Goal: Task Accomplishment & Management: Complete application form

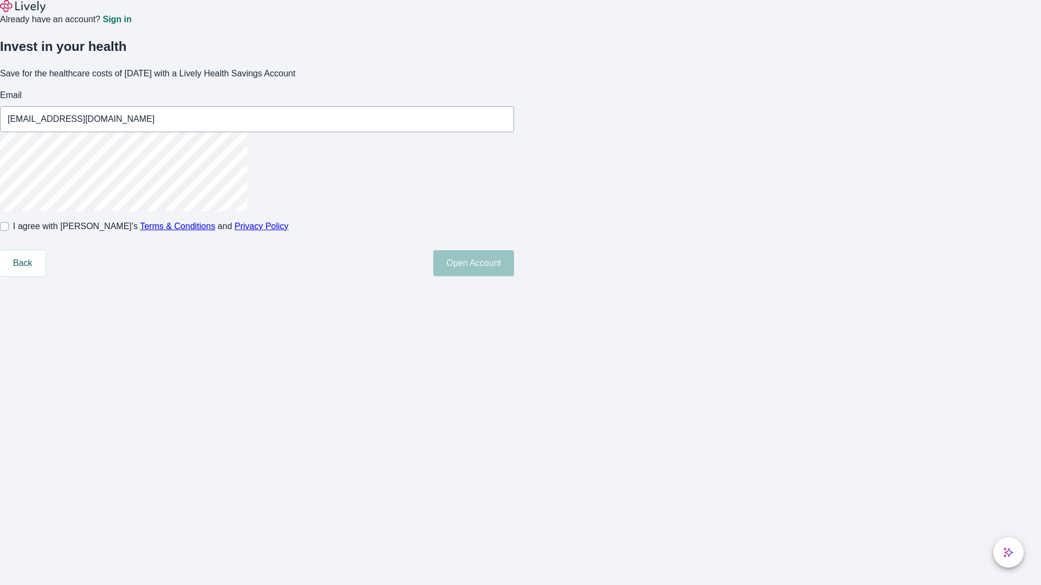
click at [9, 231] on input "I agree with Lively’s Terms & Conditions and Privacy Policy" at bounding box center [4, 226] width 9 height 9
checkbox input "true"
click at [514, 276] on button "Open Account" at bounding box center [473, 263] width 81 height 26
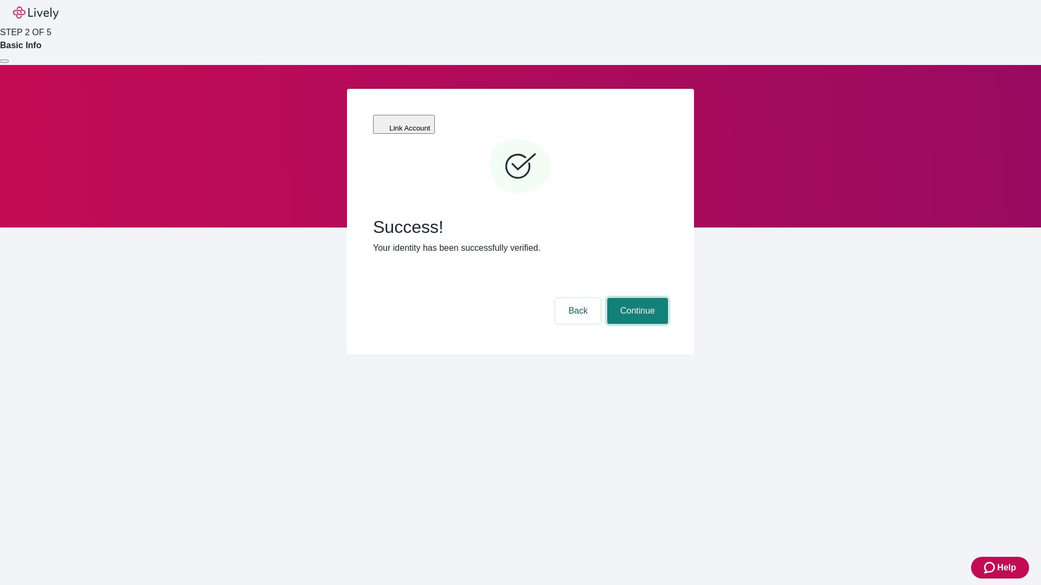
click at [636, 298] on button "Continue" at bounding box center [637, 311] width 61 height 26
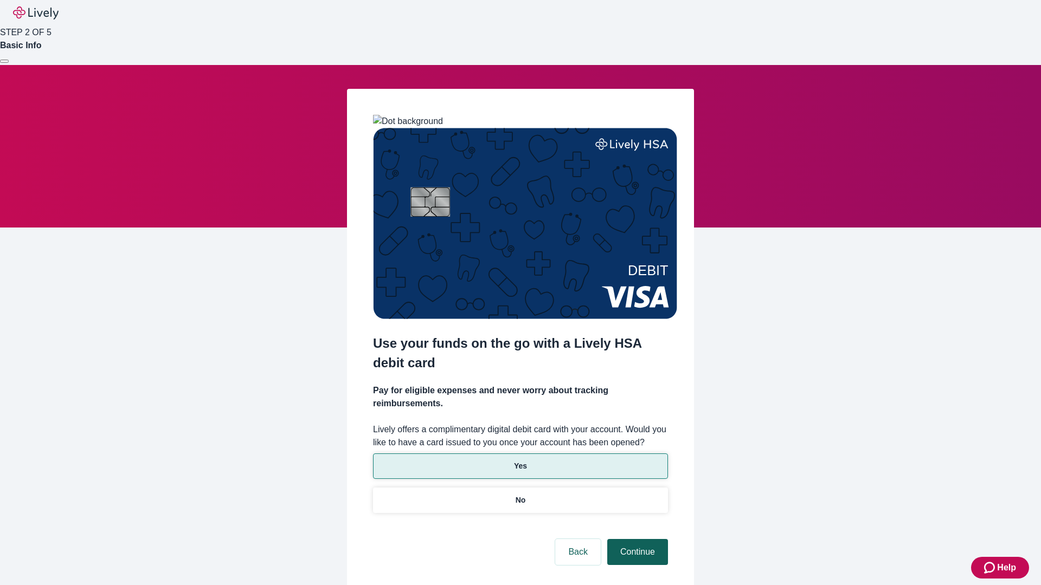
click at [520, 495] on p "No" at bounding box center [521, 500] width 10 height 11
click at [636, 539] on button "Continue" at bounding box center [637, 552] width 61 height 26
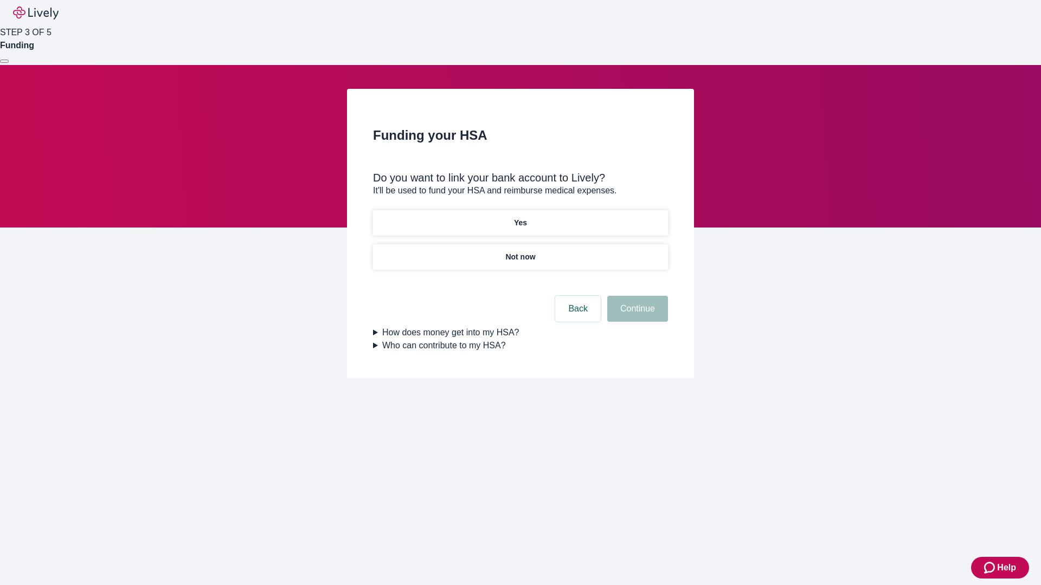
click at [520, 252] on p "Not now" at bounding box center [520, 257] width 30 height 11
click at [636, 315] on button "Continue" at bounding box center [637, 309] width 61 height 26
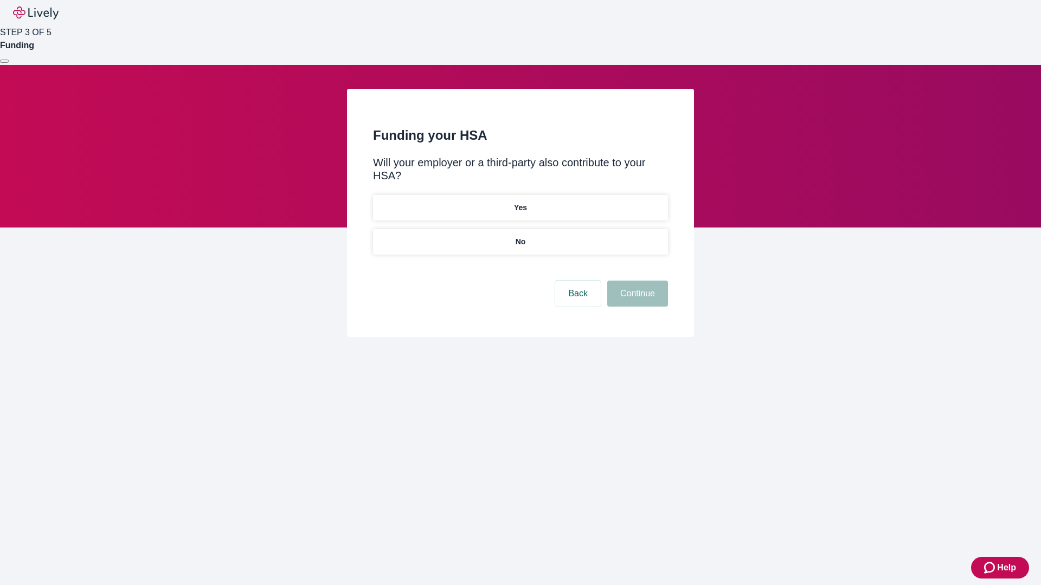
click at [520, 236] on p "No" at bounding box center [521, 241] width 10 height 11
click at [636, 281] on button "Continue" at bounding box center [637, 294] width 61 height 26
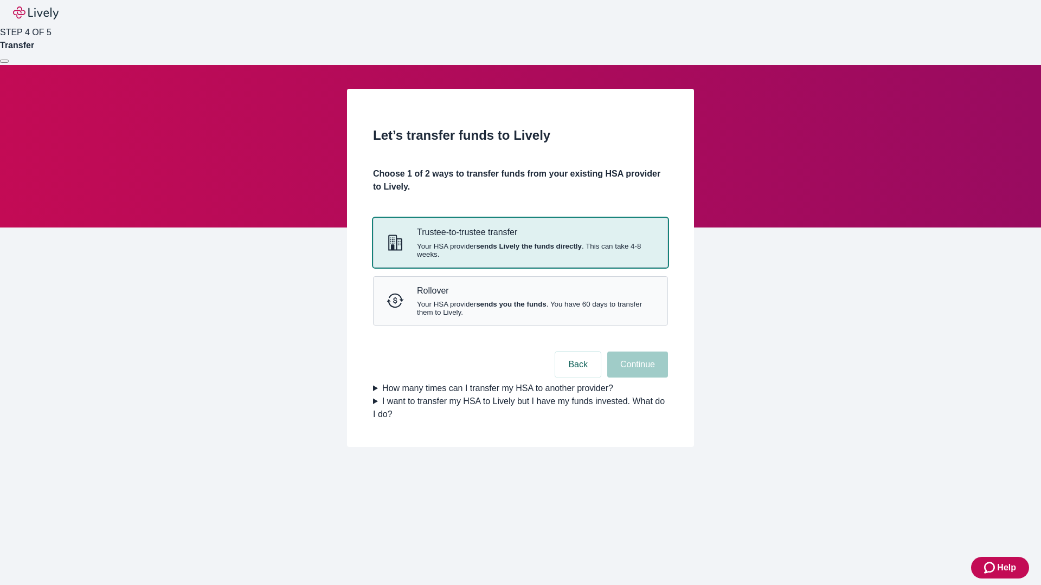
click at [520, 250] on strong "sends Lively the funds directly" at bounding box center [529, 246] width 106 height 8
click at [636, 378] on button "Continue" at bounding box center [637, 365] width 61 height 26
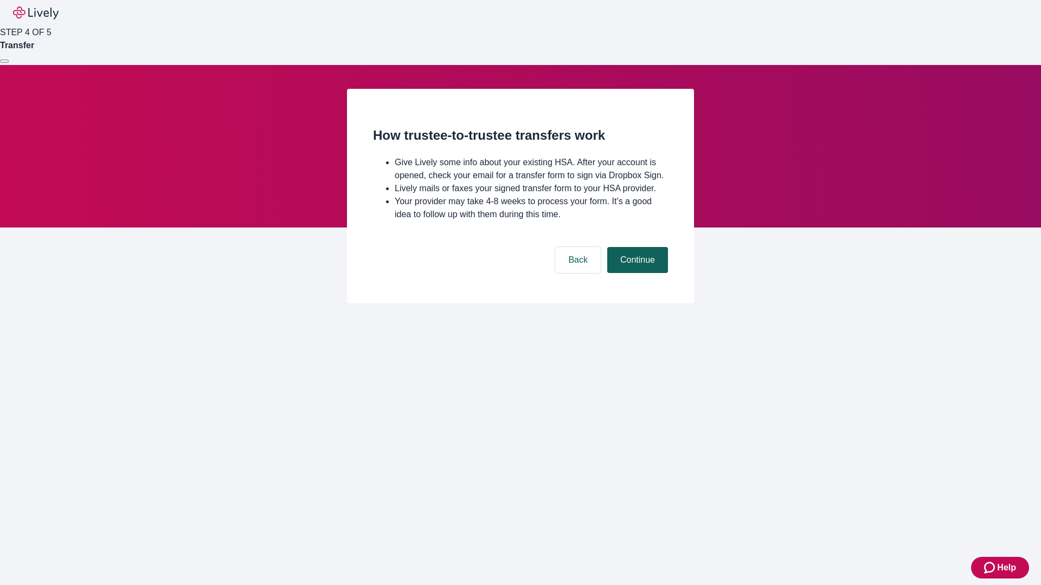
click at [636, 273] on button "Continue" at bounding box center [637, 260] width 61 height 26
